Goal: Navigation & Orientation: Find specific page/section

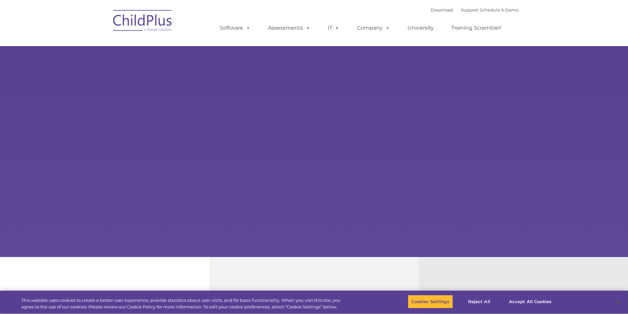
select select "MEDIUM"
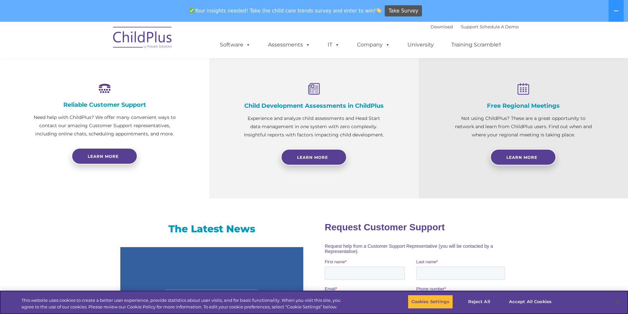
scroll to position [216, 0]
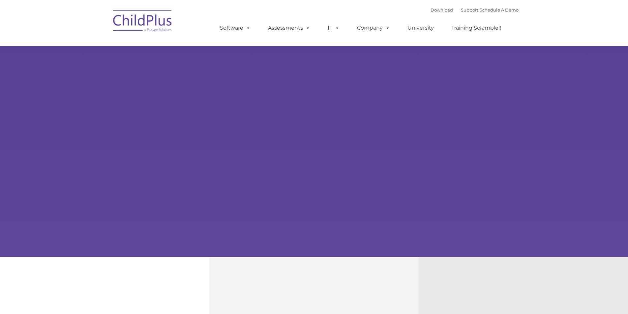
type input ""
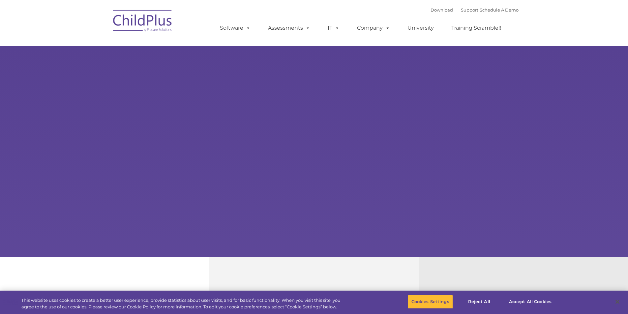
select select "MEDIUM"
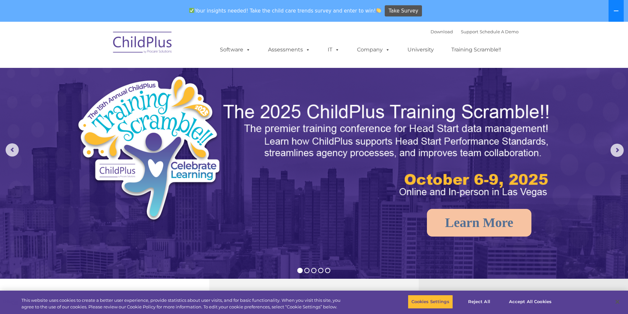
click at [618, 9] on icon at bounding box center [616, 10] width 5 height 5
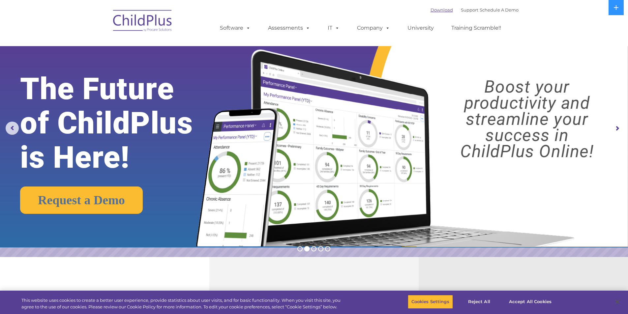
click at [437, 9] on link "Download" at bounding box center [442, 9] width 22 height 5
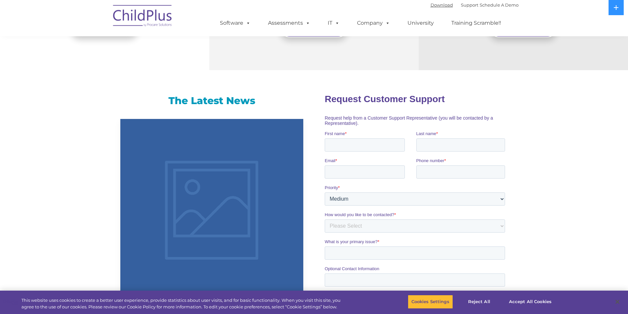
scroll to position [342, 0]
click at [436, 304] on button "Cookies Settings" at bounding box center [430, 302] width 45 height 14
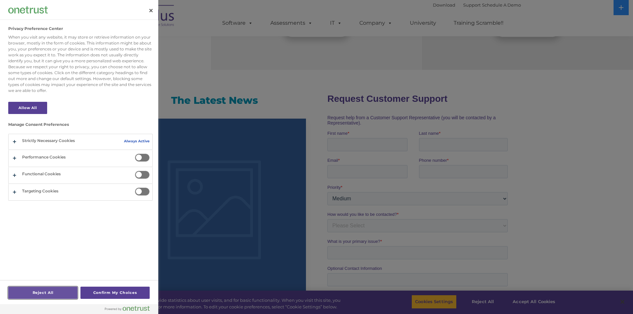
click at [51, 290] on button "Reject All" at bounding box center [42, 293] width 69 height 12
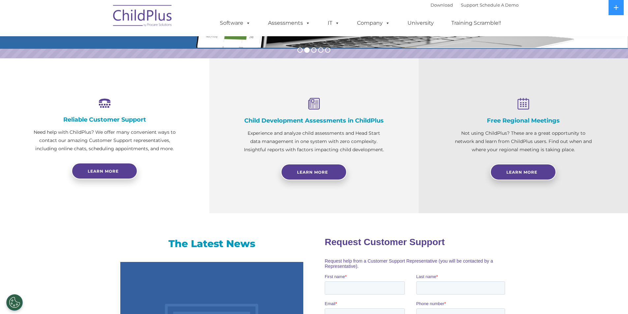
scroll to position [0, 0]
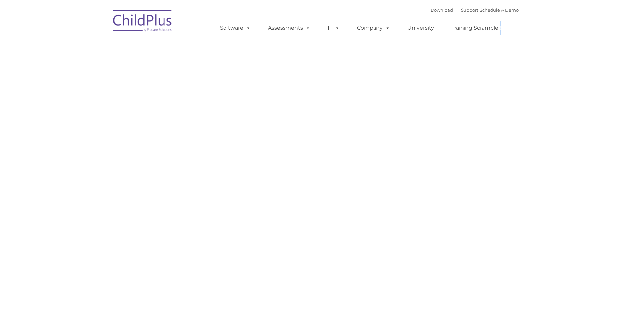
type input ""
